Goal: Task Accomplishment & Management: Manage account settings

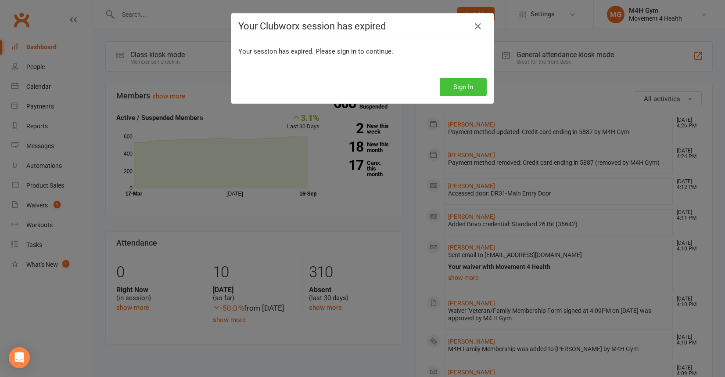
click at [454, 87] on button "Sign In" at bounding box center [463, 87] width 47 height 18
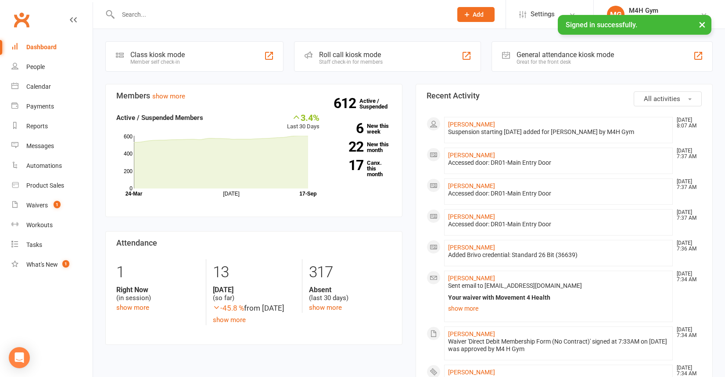
click at [142, 12] on input "text" at bounding box center [280, 14] width 331 height 12
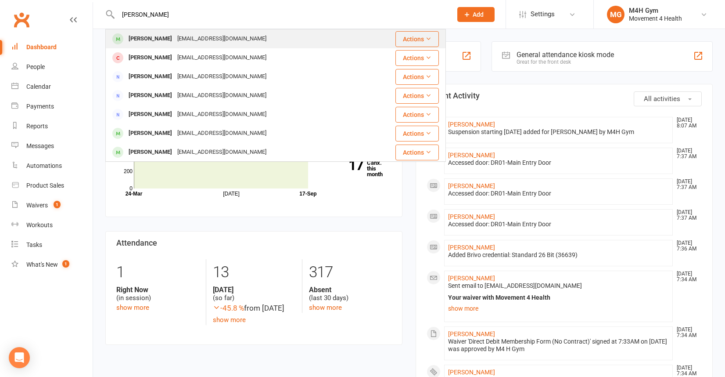
type input "[PERSON_NAME]"
click at [146, 38] on div "[PERSON_NAME]" at bounding box center [150, 38] width 49 height 13
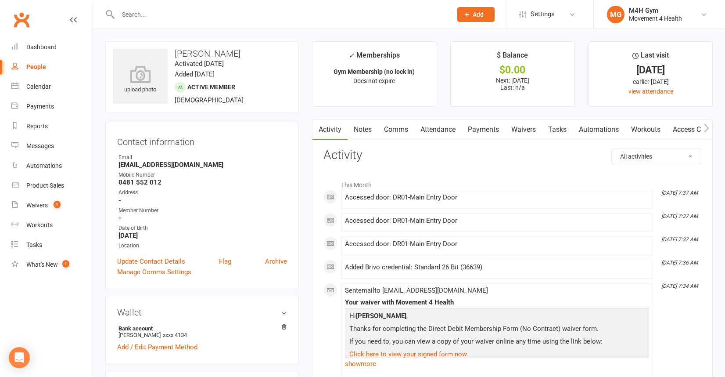
click at [489, 128] on link "Payments" at bounding box center [483, 129] width 43 height 20
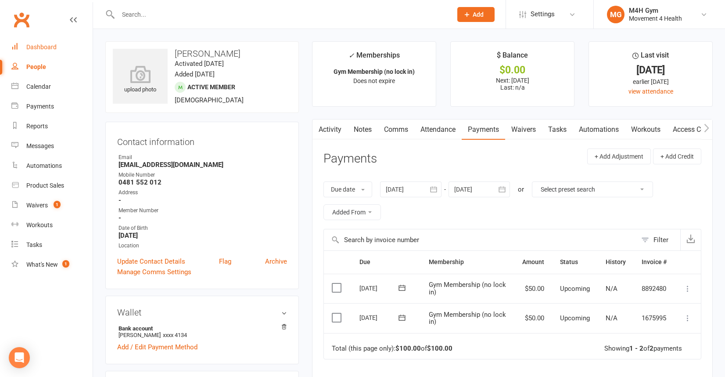
click at [51, 47] on div "Dashboard" at bounding box center [41, 46] width 30 height 7
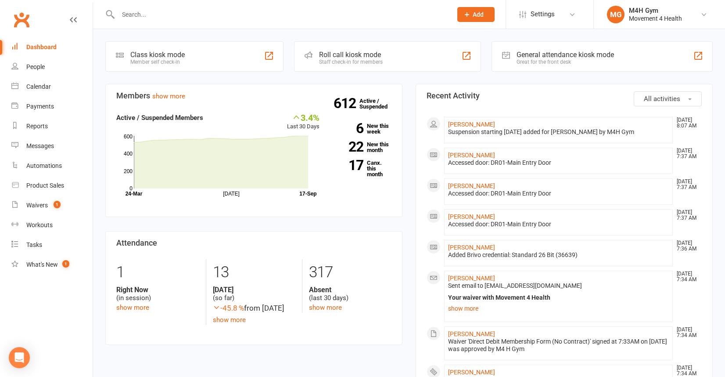
click at [158, 18] on input "text" at bounding box center [280, 14] width 331 height 12
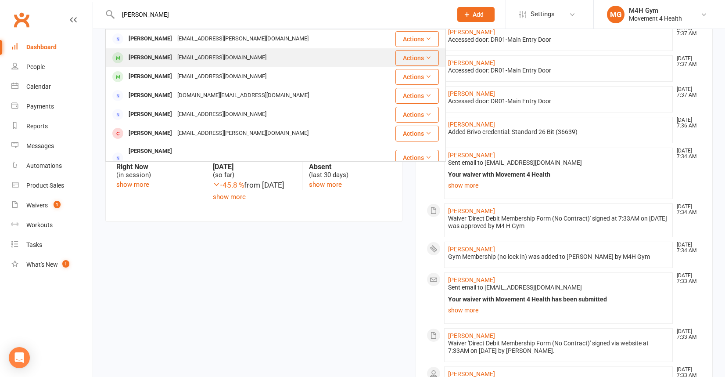
type input "[PERSON_NAME]"
click at [180, 59] on div "[EMAIL_ADDRESS][DOMAIN_NAME]" at bounding box center [222, 57] width 94 height 13
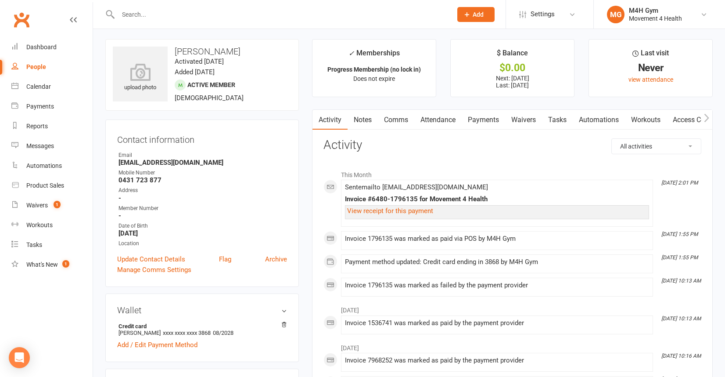
scroll to position [1, 0]
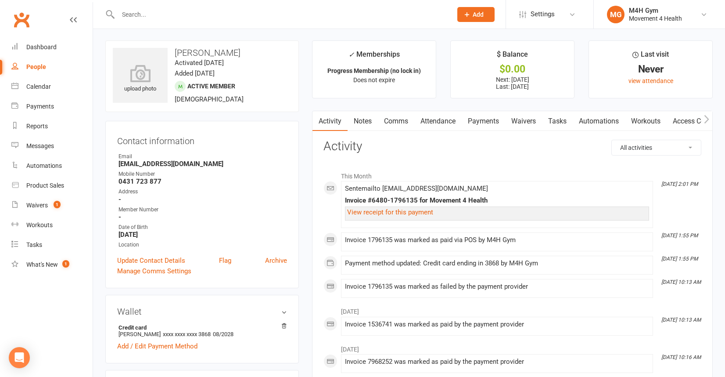
click at [486, 120] on link "Payments" at bounding box center [483, 121] width 43 height 20
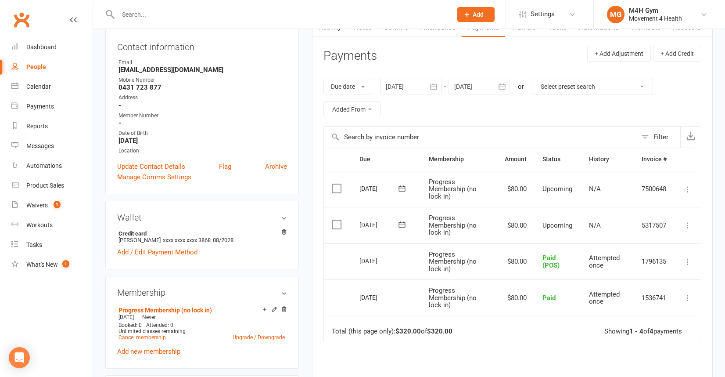
scroll to position [97, 0]
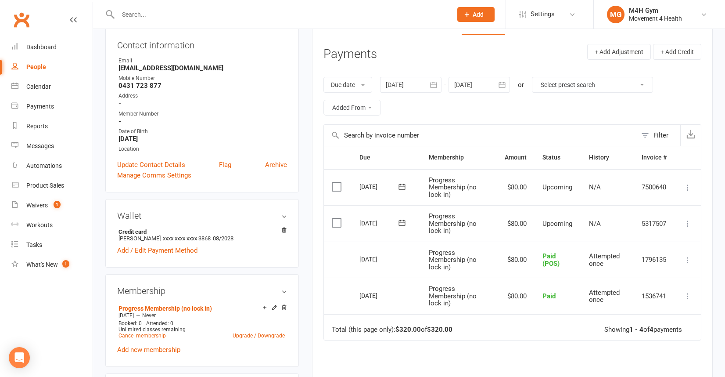
click at [432, 87] on icon "button" at bounding box center [433, 85] width 7 height 6
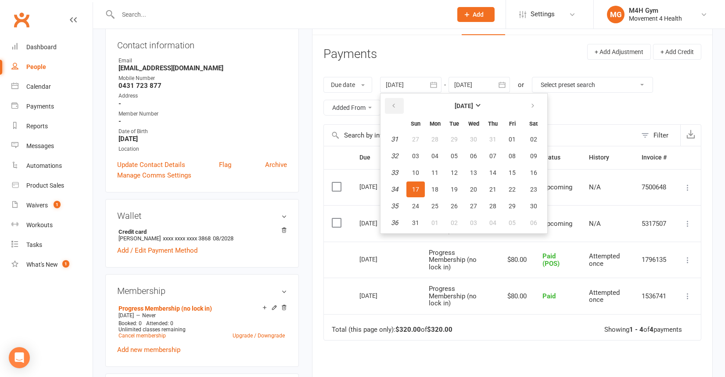
click at [395, 106] on icon "button" at bounding box center [394, 105] width 6 height 7
click at [437, 150] on button "09" at bounding box center [435, 156] width 18 height 16
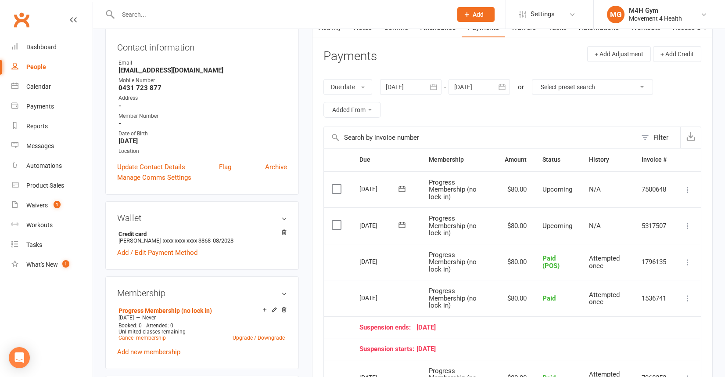
scroll to position [84, 0]
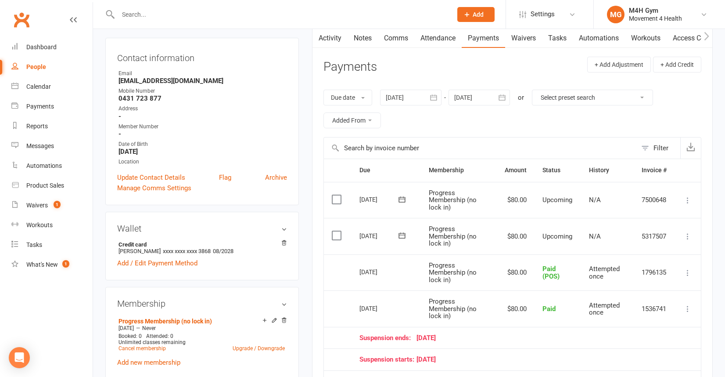
click at [432, 99] on icon "button" at bounding box center [433, 97] width 7 height 6
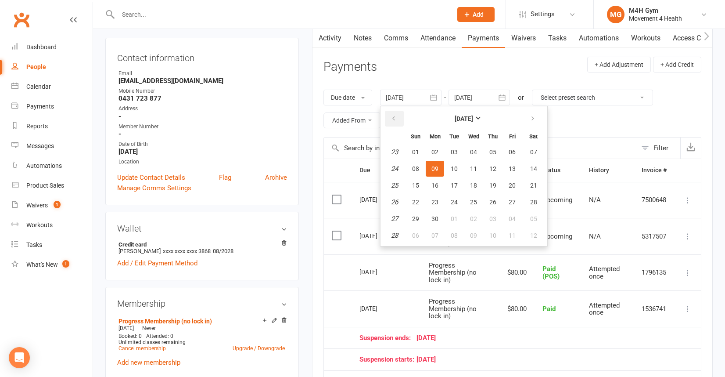
click at [397, 115] on icon "button" at bounding box center [394, 118] width 6 height 7
click at [434, 181] on button "14" at bounding box center [435, 185] width 18 height 16
type input "[DATE]"
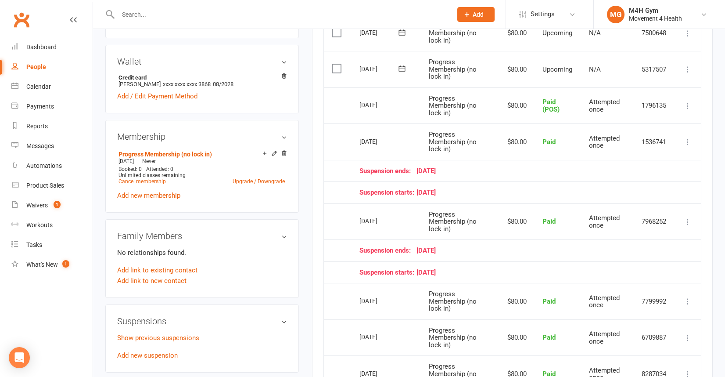
scroll to position [242, 0]
